Goal: Navigation & Orientation: Understand site structure

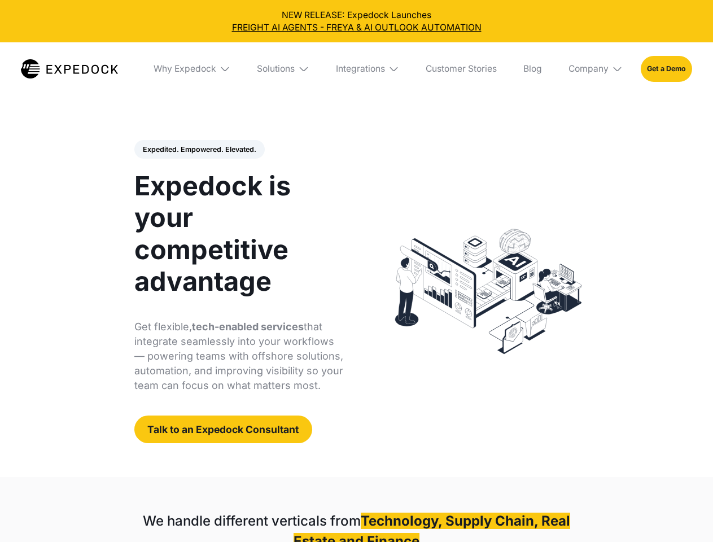
select select
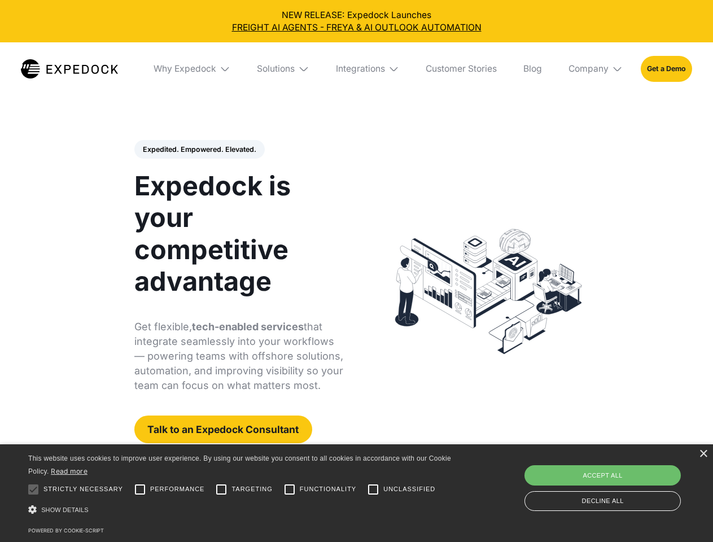
click at [356, 69] on div "Integrations" at bounding box center [360, 68] width 49 height 11
click at [193, 69] on div "Why Expedock" at bounding box center [175, 68] width 63 height 11
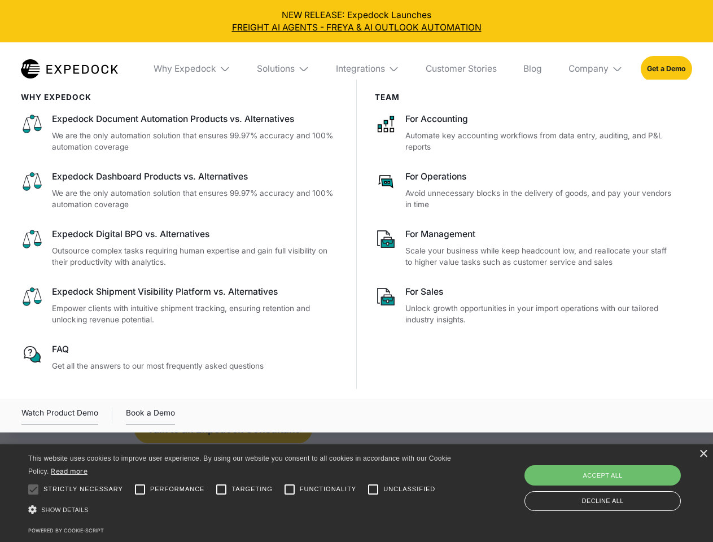
click at [284, 69] on div "Solutions" at bounding box center [276, 68] width 38 height 11
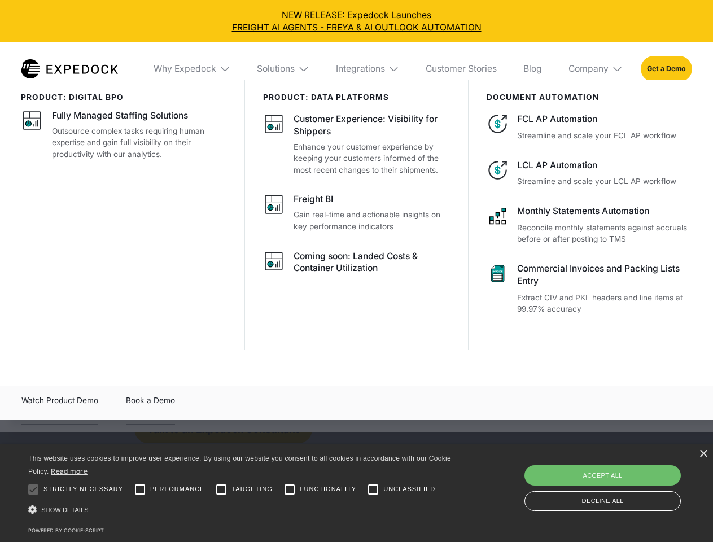
click at [368, 69] on div "Integrations" at bounding box center [360, 68] width 49 height 11
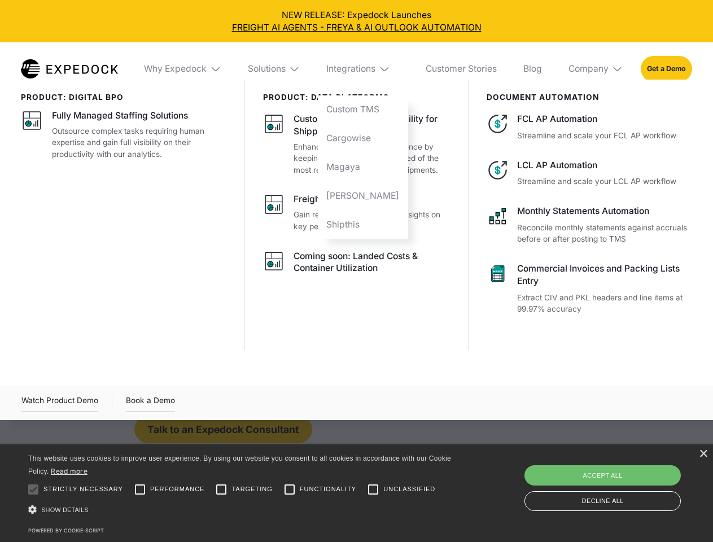
click at [596, 69] on div "Company" at bounding box center [589, 68] width 40 height 11
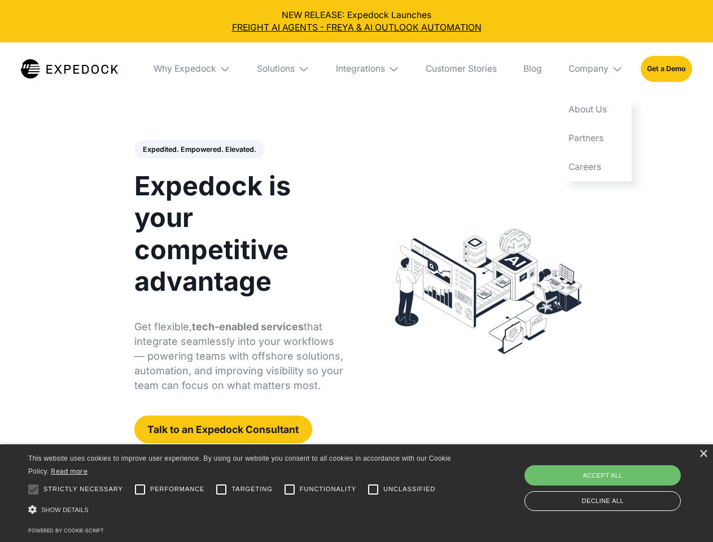
click at [199, 150] on div "Expedited. Empowered. Elevated. Automate Freight Document Extraction at 99.97% …" at bounding box center [239, 292] width 210 height 304
click at [33, 490] on div at bounding box center [33, 489] width 23 height 23
click at [140, 490] on input "Performance" at bounding box center [140, 489] width 23 height 23
checkbox input "true"
click at [221, 490] on input "Targeting" at bounding box center [221, 489] width 23 height 23
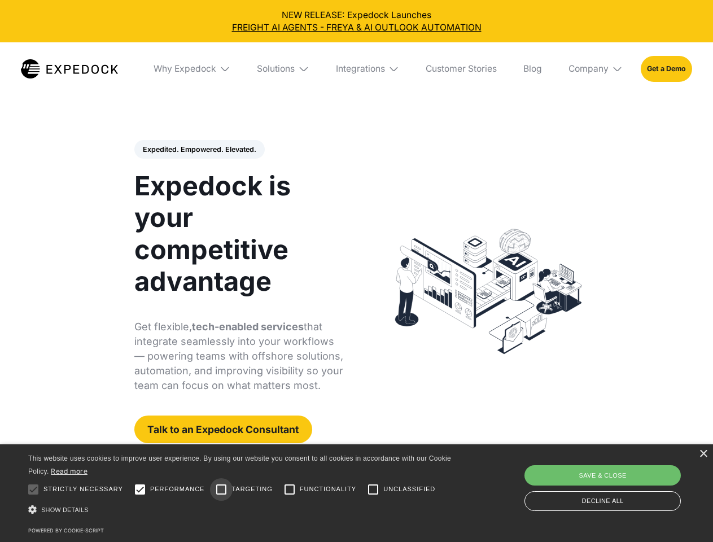
checkbox input "true"
click at [290, 490] on input "Functionality" at bounding box center [289, 489] width 23 height 23
checkbox input "true"
